Goal: Information Seeking & Learning: Understand process/instructions

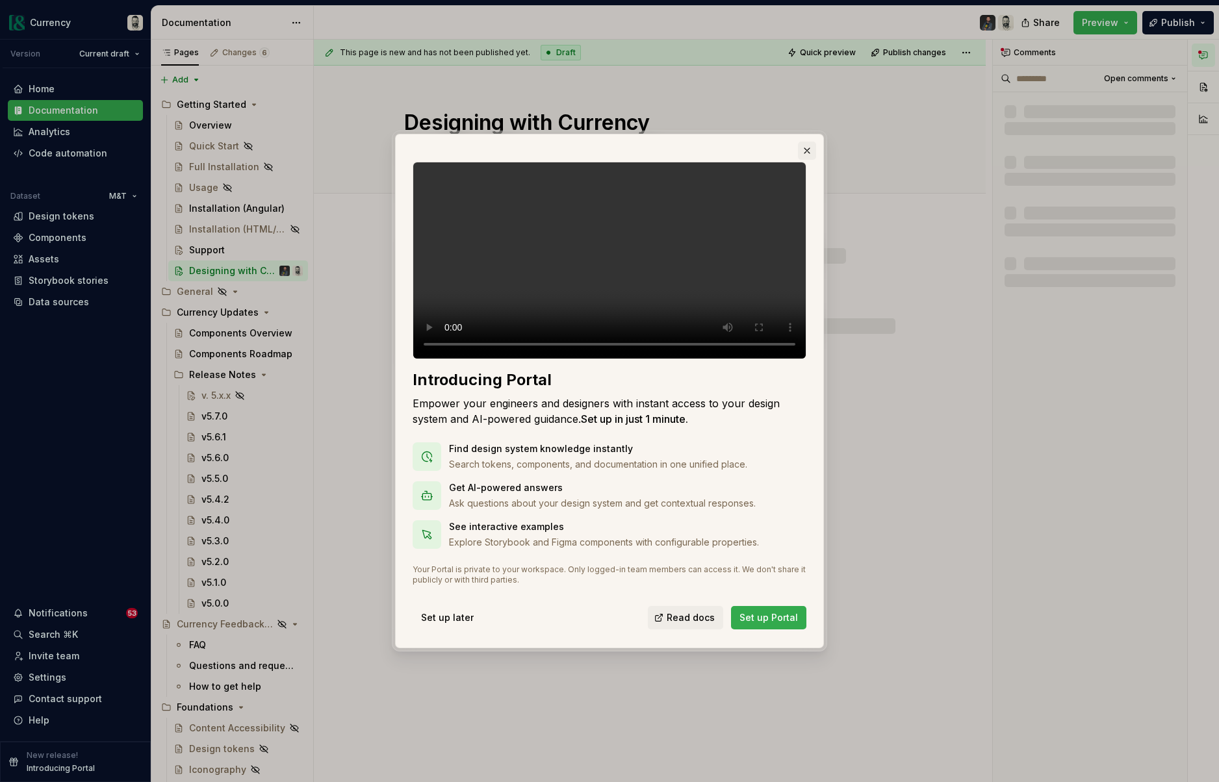
click at [808, 142] on button "button" at bounding box center [807, 151] width 18 height 18
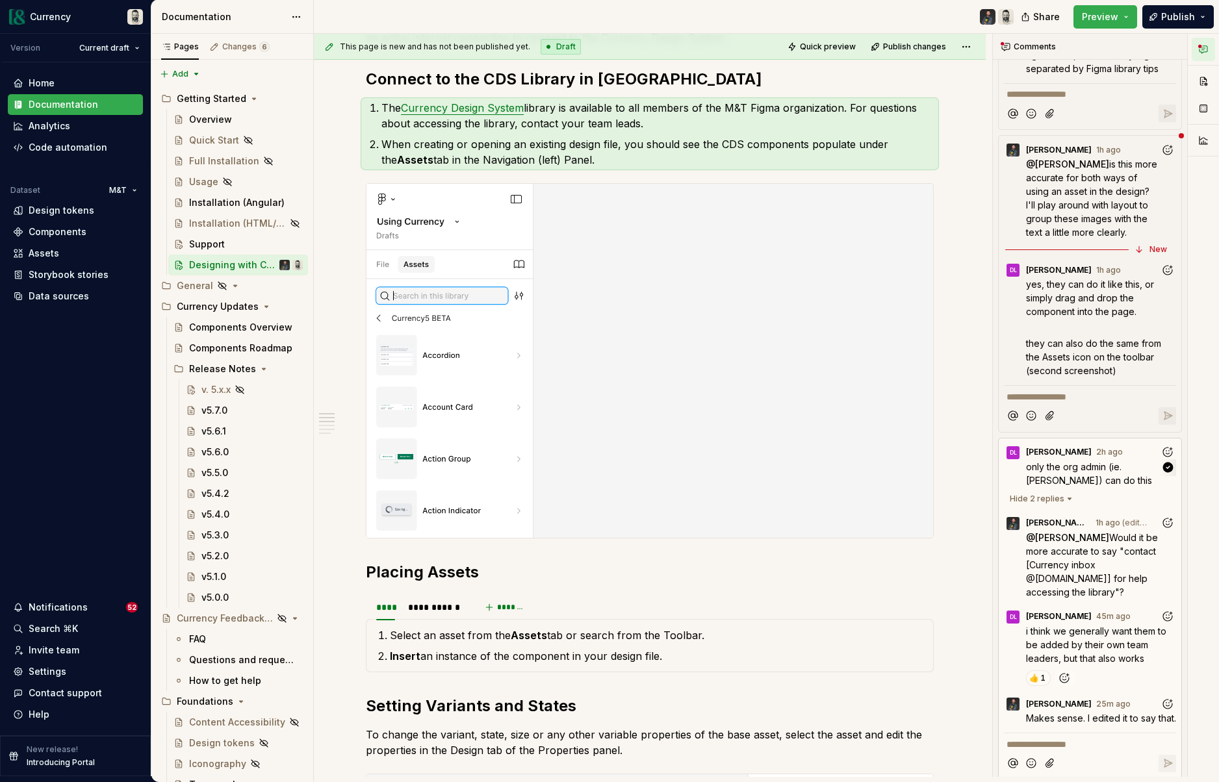
scroll to position [343, 0]
click at [1081, 480] on span "only the org admin (ie. [PERSON_NAME]) can do this" at bounding box center [1089, 476] width 126 height 25
click at [1046, 486] on span "only the org admin (ie. [PERSON_NAME]) can do this" at bounding box center [1089, 476] width 126 height 25
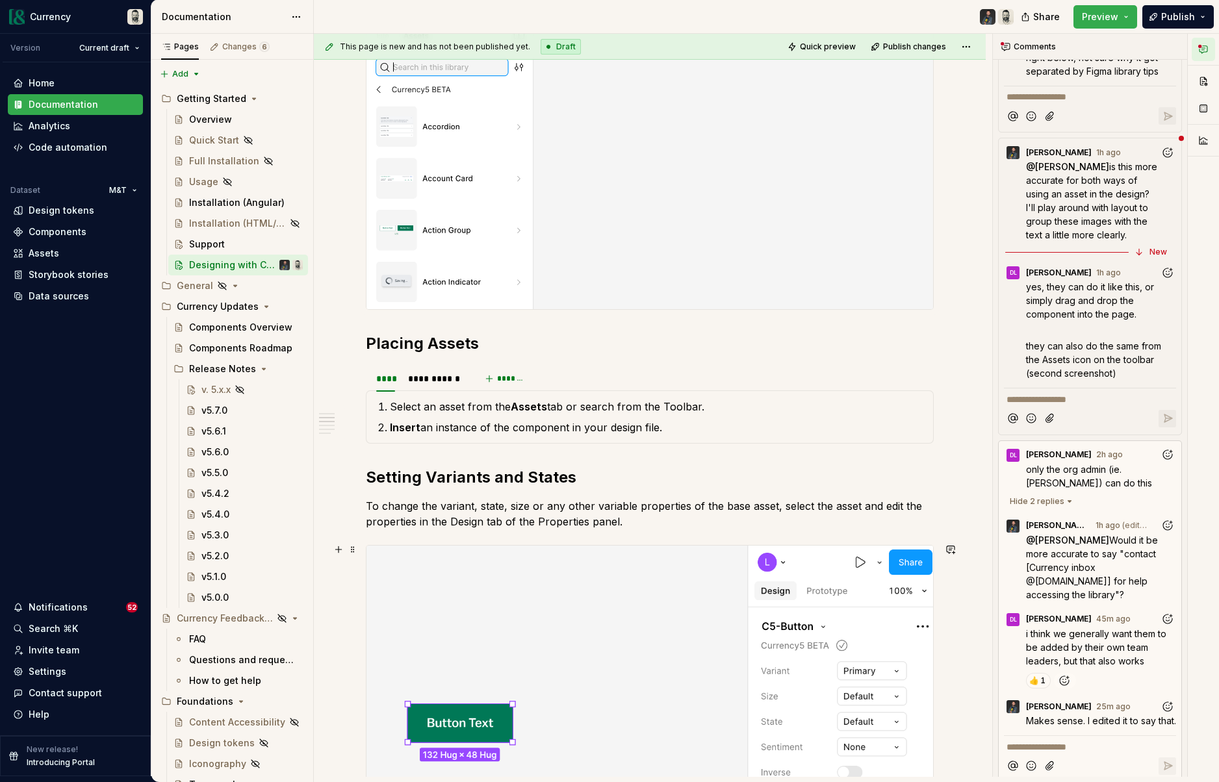
scroll to position [940, 0]
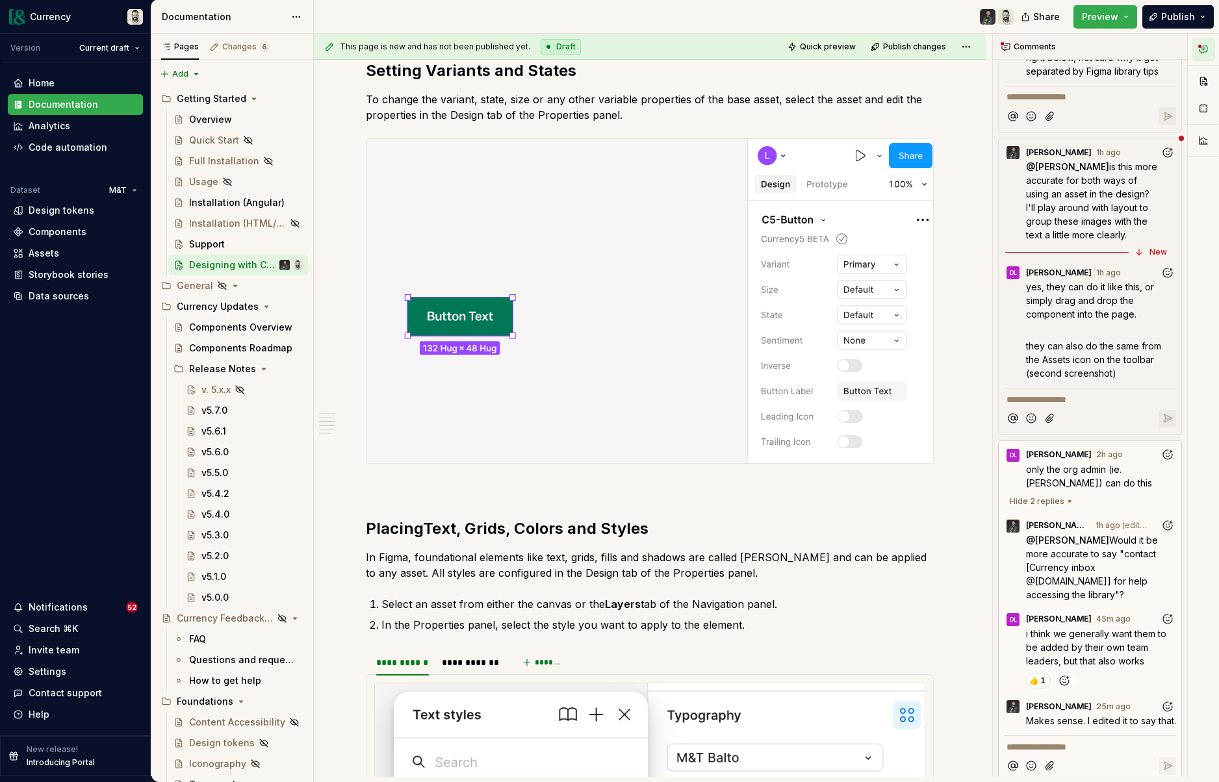
click at [1079, 307] on span "yes, they can do it like this, or simply drag and drop the component into the p…" at bounding box center [1091, 300] width 131 height 38
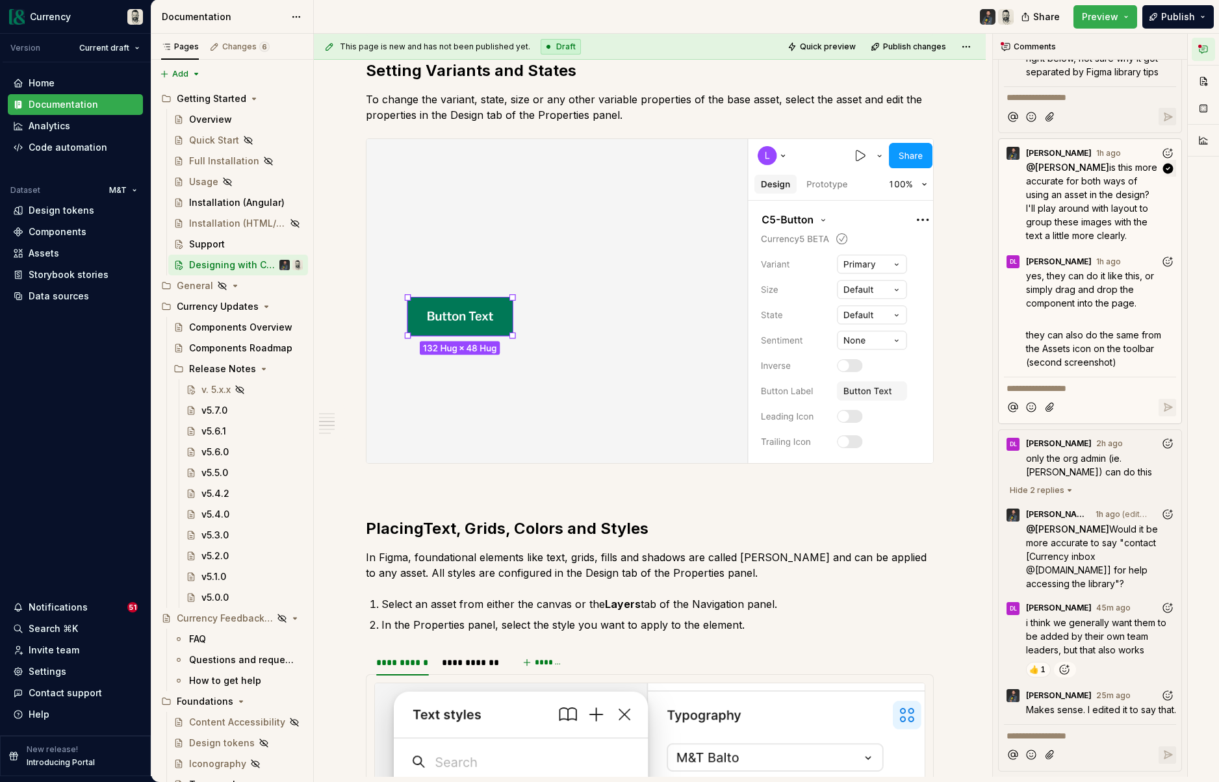
click at [1074, 199] on span "is this more accurate for both ways of using an asset in the design? I'll play …" at bounding box center [1093, 201] width 134 height 79
click at [1068, 205] on span "is this more accurate for both ways of using an asset in the design? I'll play …" at bounding box center [1093, 201] width 134 height 79
click at [1072, 476] on span "only the org admin (ie. [PERSON_NAME]) can do this" at bounding box center [1089, 465] width 126 height 25
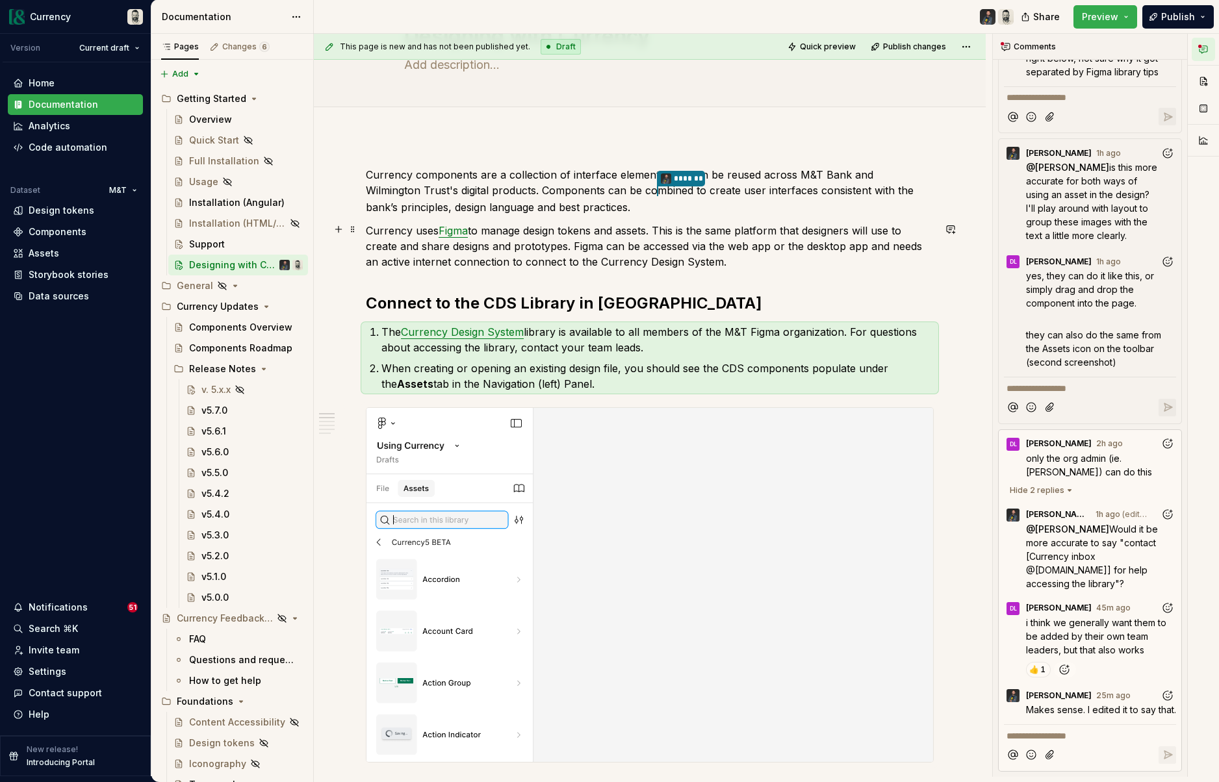
scroll to position [1, 0]
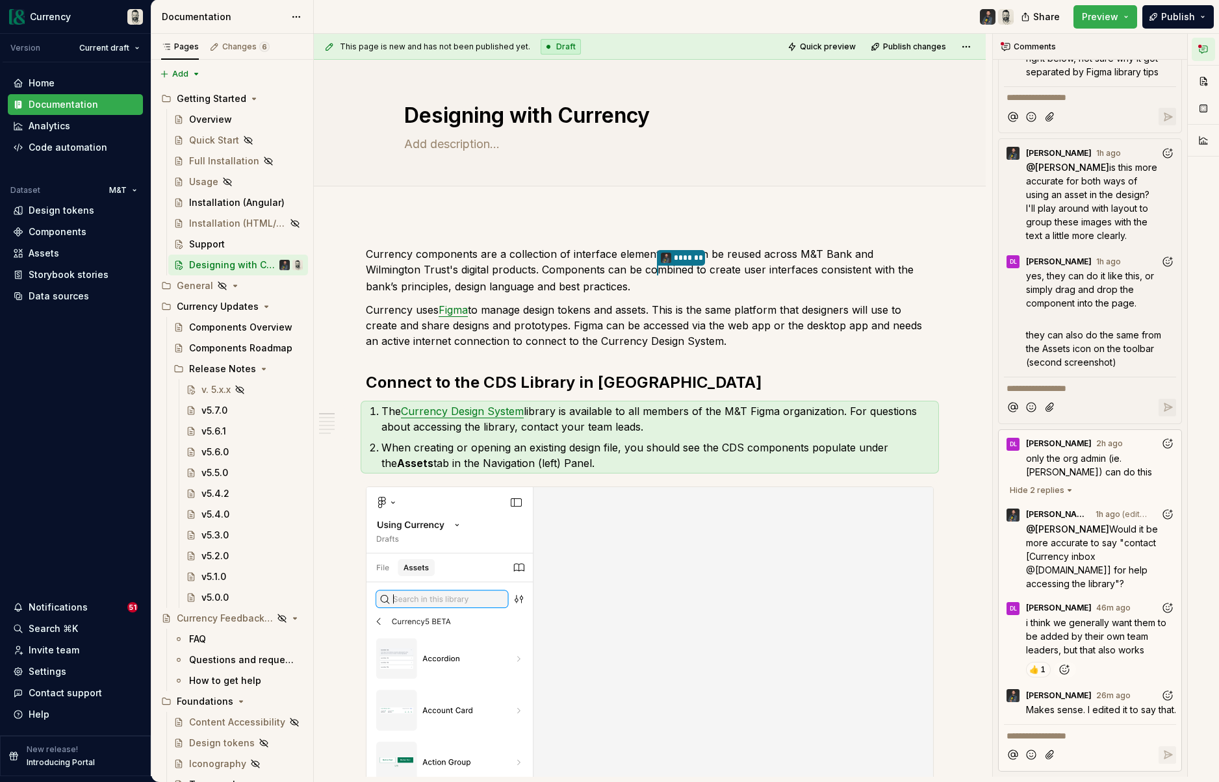
click at [92, 52] on html "Currency Version Current draft Home Documentation Analytics Code automation Dat…" at bounding box center [609, 391] width 1219 height 782
click at [90, 10] on html "Currency Version Current draft Home Documentation Analytics Code automation Dat…" at bounding box center [609, 391] width 1219 height 782
click at [59, 18] on html "Currency Version Current draft Home Documentation Analytics Code automation Dat…" at bounding box center [609, 391] width 1219 height 782
click at [57, 16] on html "Currency Version Current draft Home Documentation Analytics Code automation Dat…" at bounding box center [609, 391] width 1219 height 782
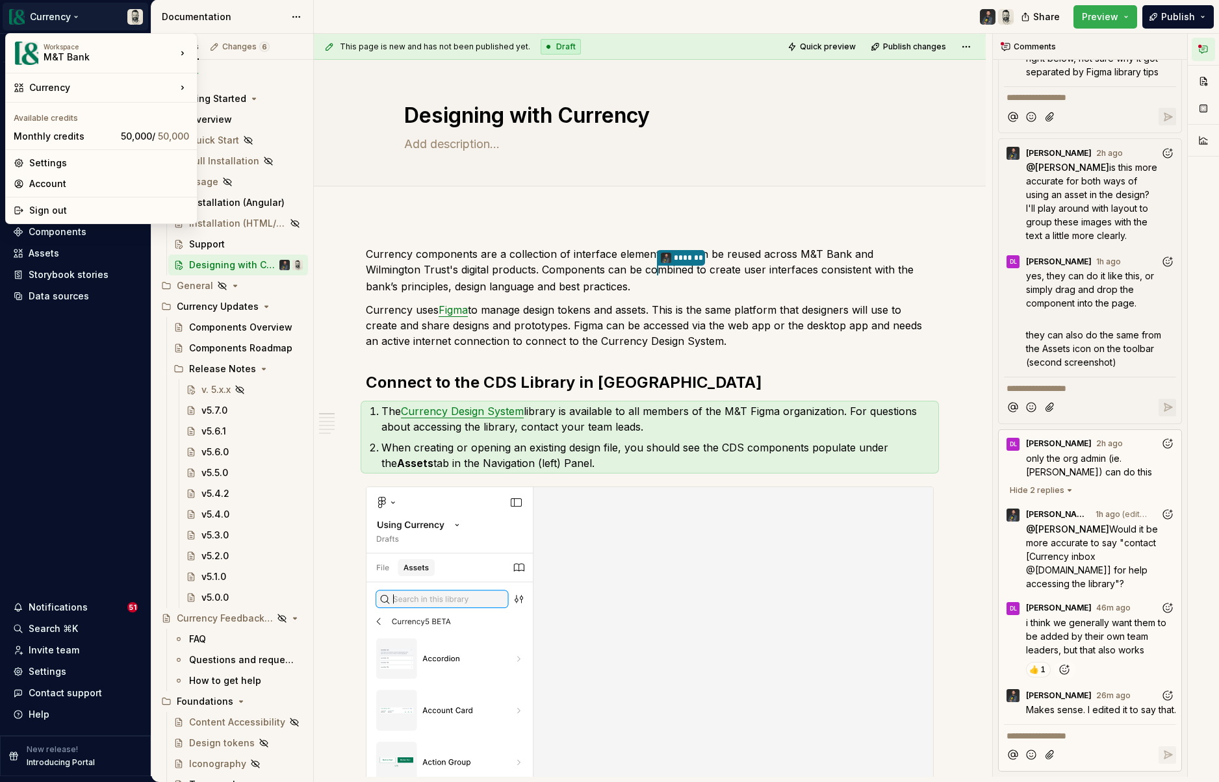
click at [60, 15] on html "Currency Version Current draft Home Documentation Analytics Code automation Dat…" at bounding box center [609, 391] width 1219 height 782
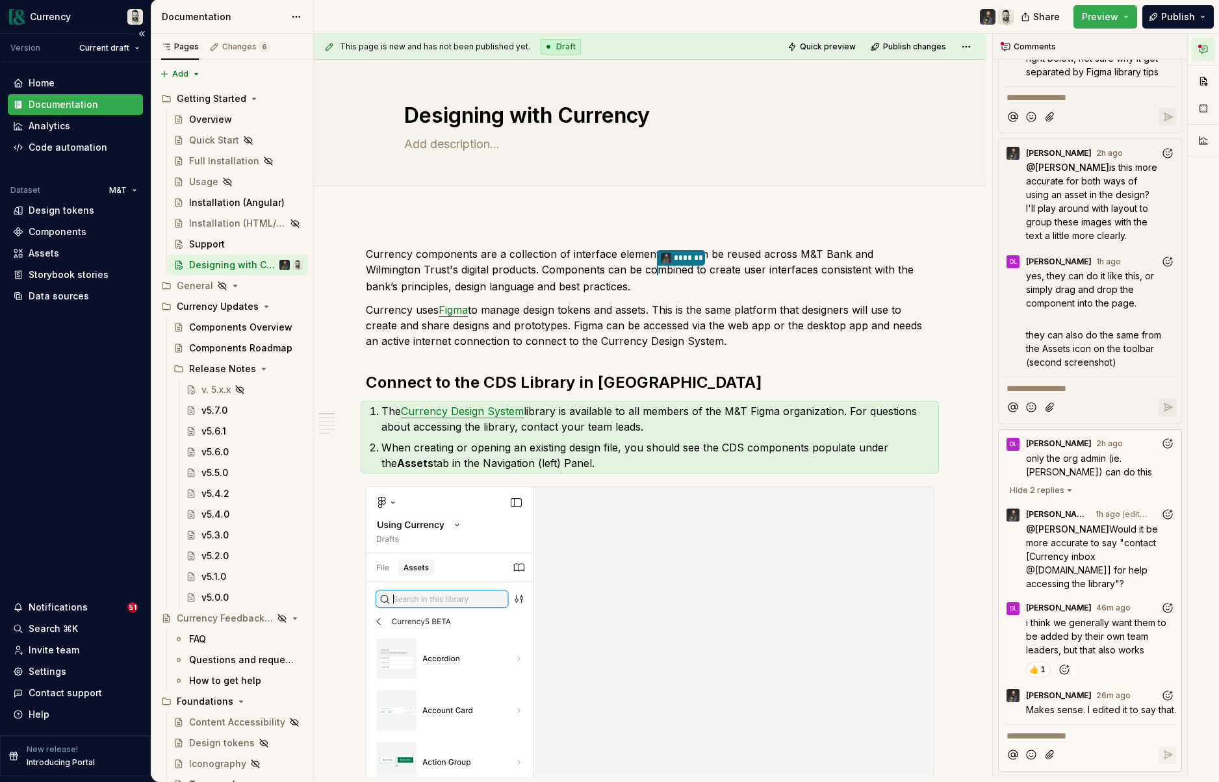
click at [47, 762] on p "Introducing Portal" at bounding box center [61, 763] width 68 height 10
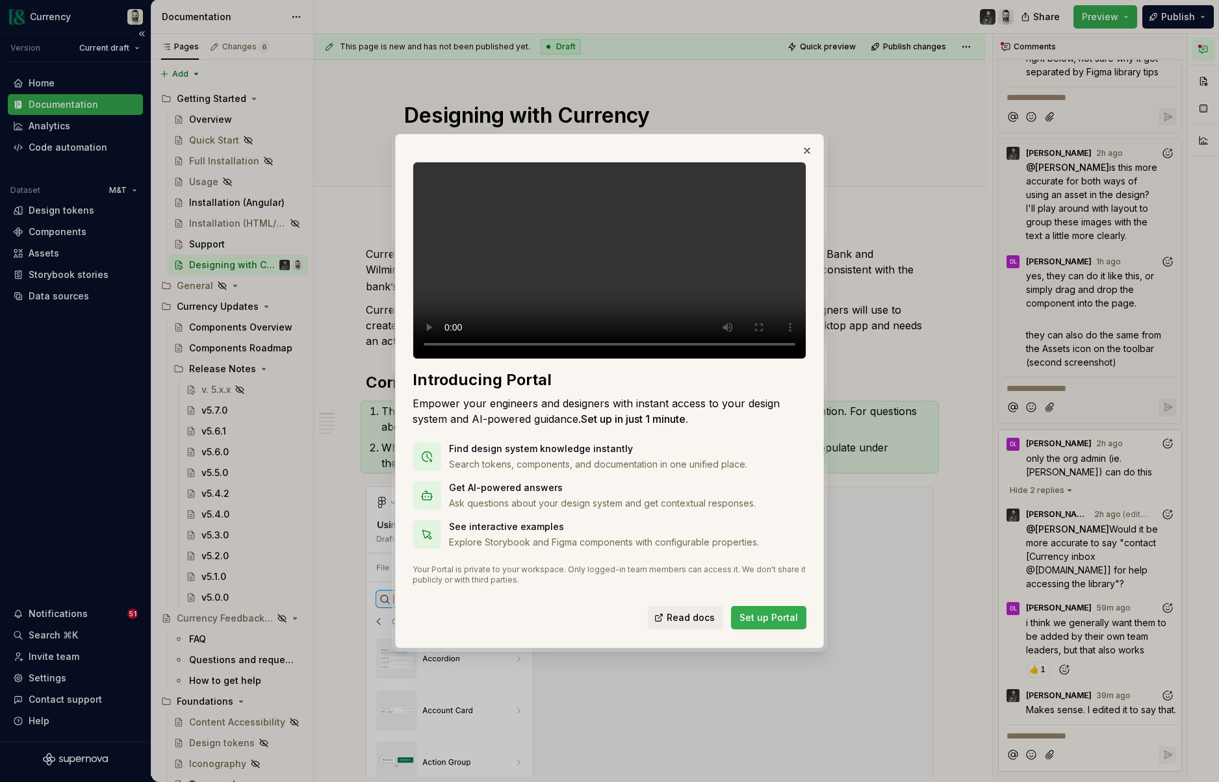
type textarea "*"
